Goal: Browse casually

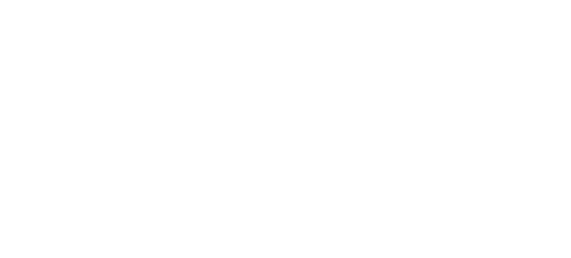
click at [565, 253] on div at bounding box center [565, 253] width 0 height 0
drag, startPoint x: 505, startPoint y: 230, endPoint x: 381, endPoint y: 203, distance: 126.6
click at [565, 253] on div at bounding box center [565, 253] width 0 height 0
drag, startPoint x: 455, startPoint y: 226, endPoint x: 462, endPoint y: 223, distance: 7.3
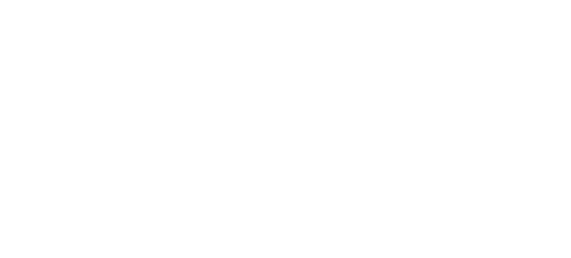
click at [565, 253] on div at bounding box center [565, 253] width 0 height 0
drag, startPoint x: 445, startPoint y: 219, endPoint x: 474, endPoint y: 224, distance: 29.8
click at [565, 253] on div at bounding box center [565, 253] width 0 height 0
drag, startPoint x: 456, startPoint y: 224, endPoint x: 483, endPoint y: 227, distance: 26.9
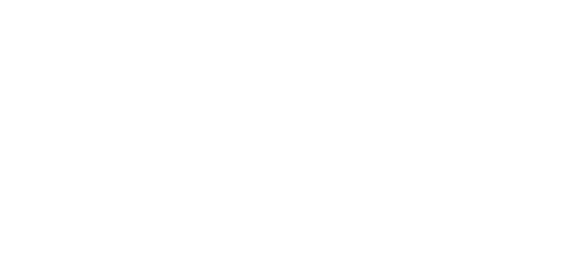
click at [565, 253] on div at bounding box center [565, 253] width 0 height 0
drag, startPoint x: 457, startPoint y: 223, endPoint x: 518, endPoint y: 236, distance: 61.8
